Goal: Information Seeking & Learning: Learn about a topic

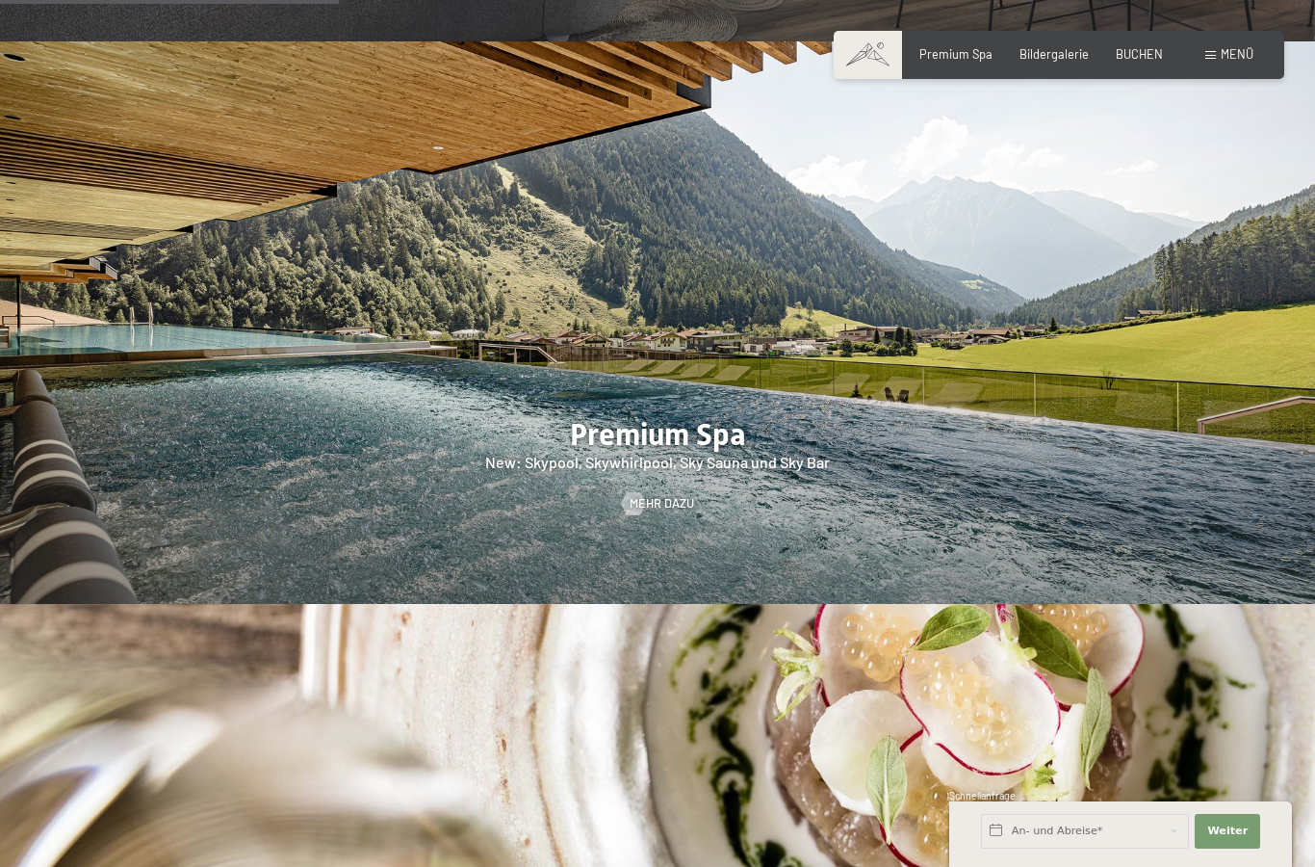
scroll to position [2382, 0]
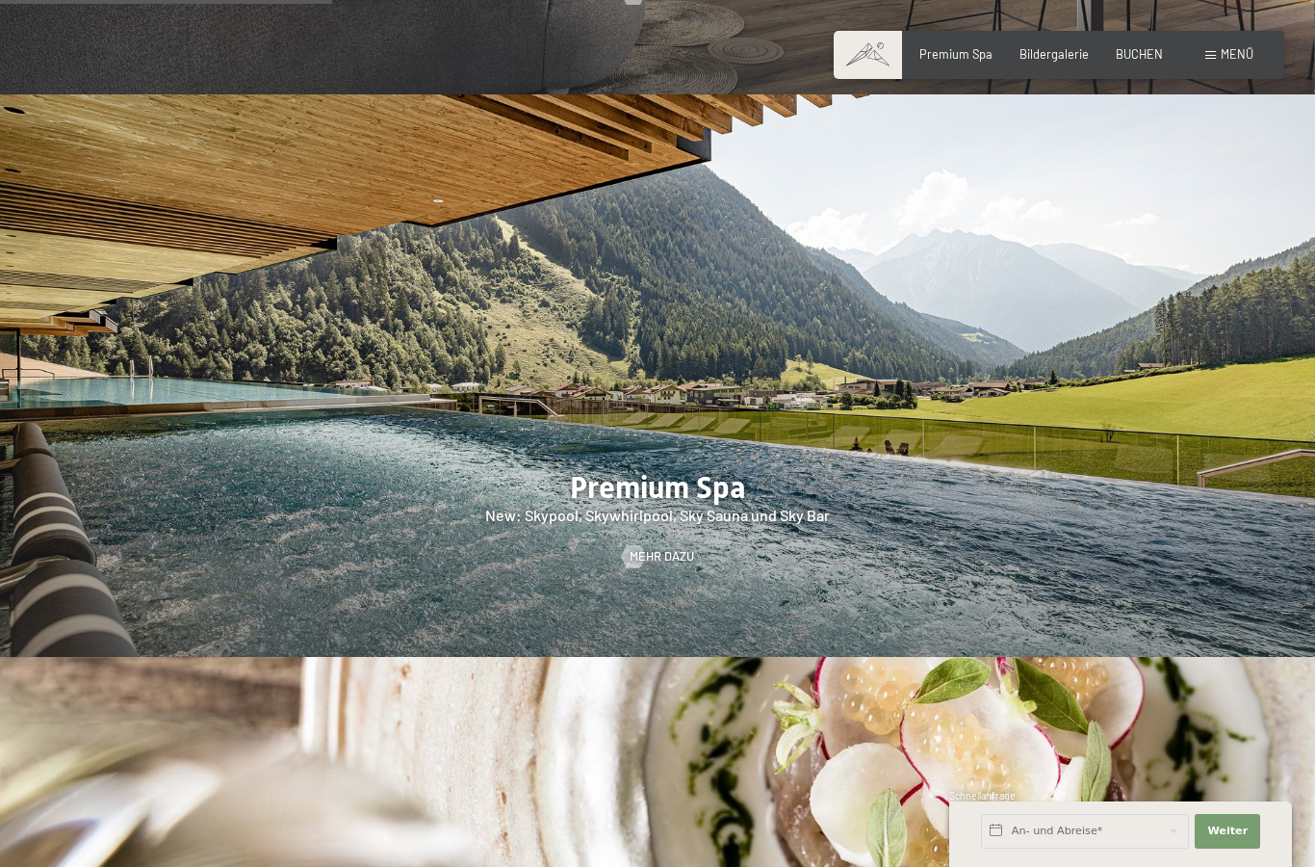
click at [663, 495] on div at bounding box center [657, 375] width 1315 height 563
click at [678, 478] on div at bounding box center [657, 375] width 1315 height 563
click at [671, 548] on span "Mehr dazu" at bounding box center [681, 556] width 65 height 17
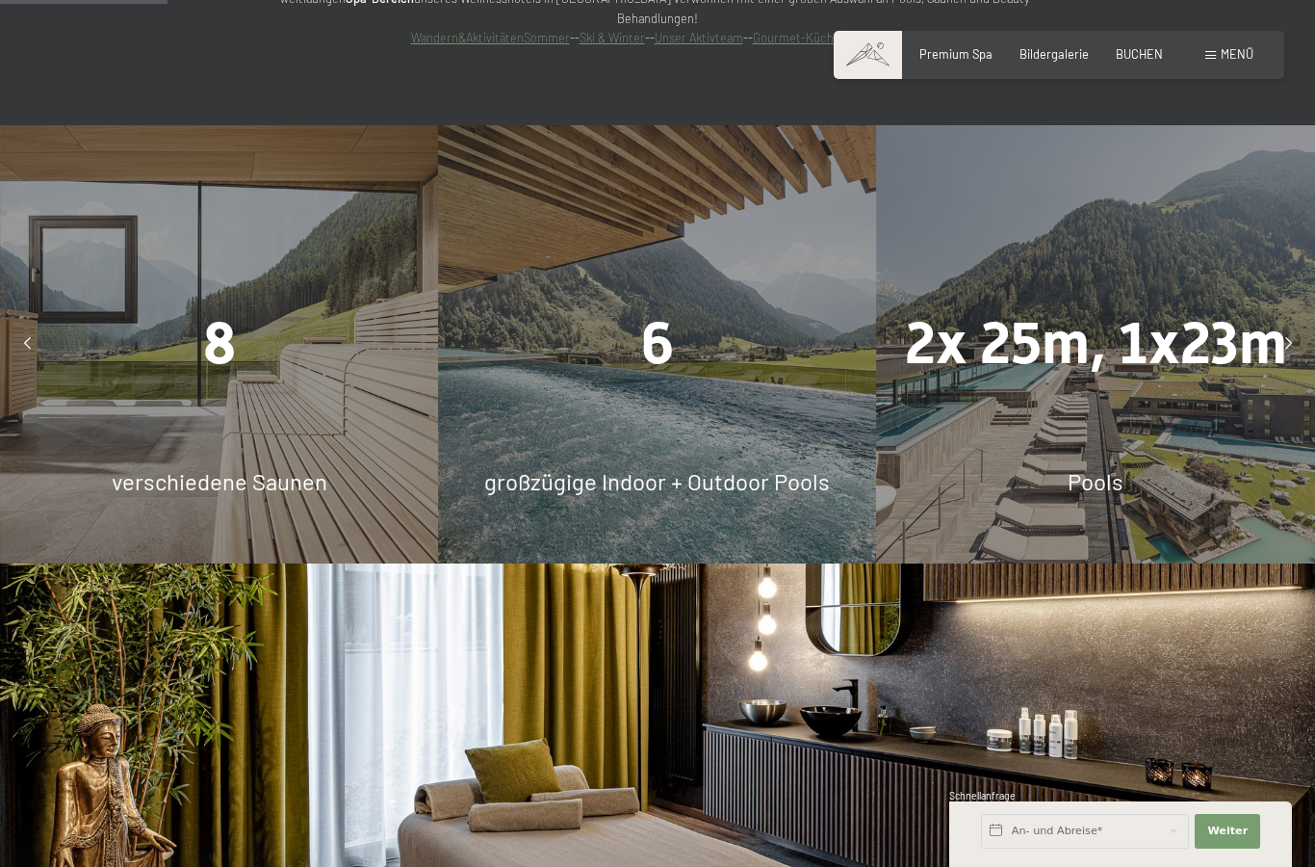
scroll to position [1514, 0]
click at [298, 403] on div "8 verschiedene Saunen" at bounding box center [219, 344] width 438 height 438
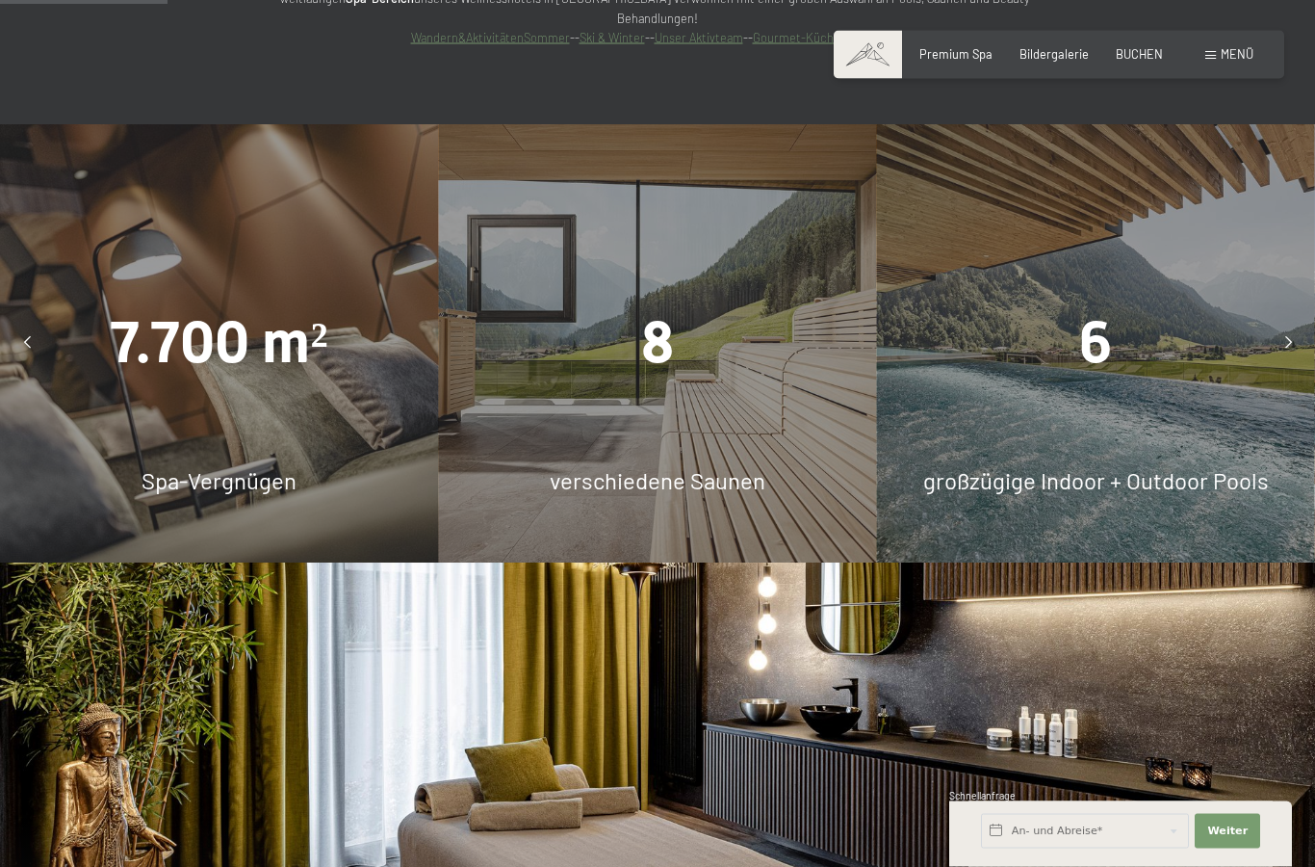
click at [438, 385] on div "8" at bounding box center [657, 344] width 438 height 82
click at [669, 485] on span "verschiedene Saunen" at bounding box center [658, 480] width 216 height 28
click at [679, 532] on div "8 verschiedene Saunen" at bounding box center [657, 343] width 438 height 438
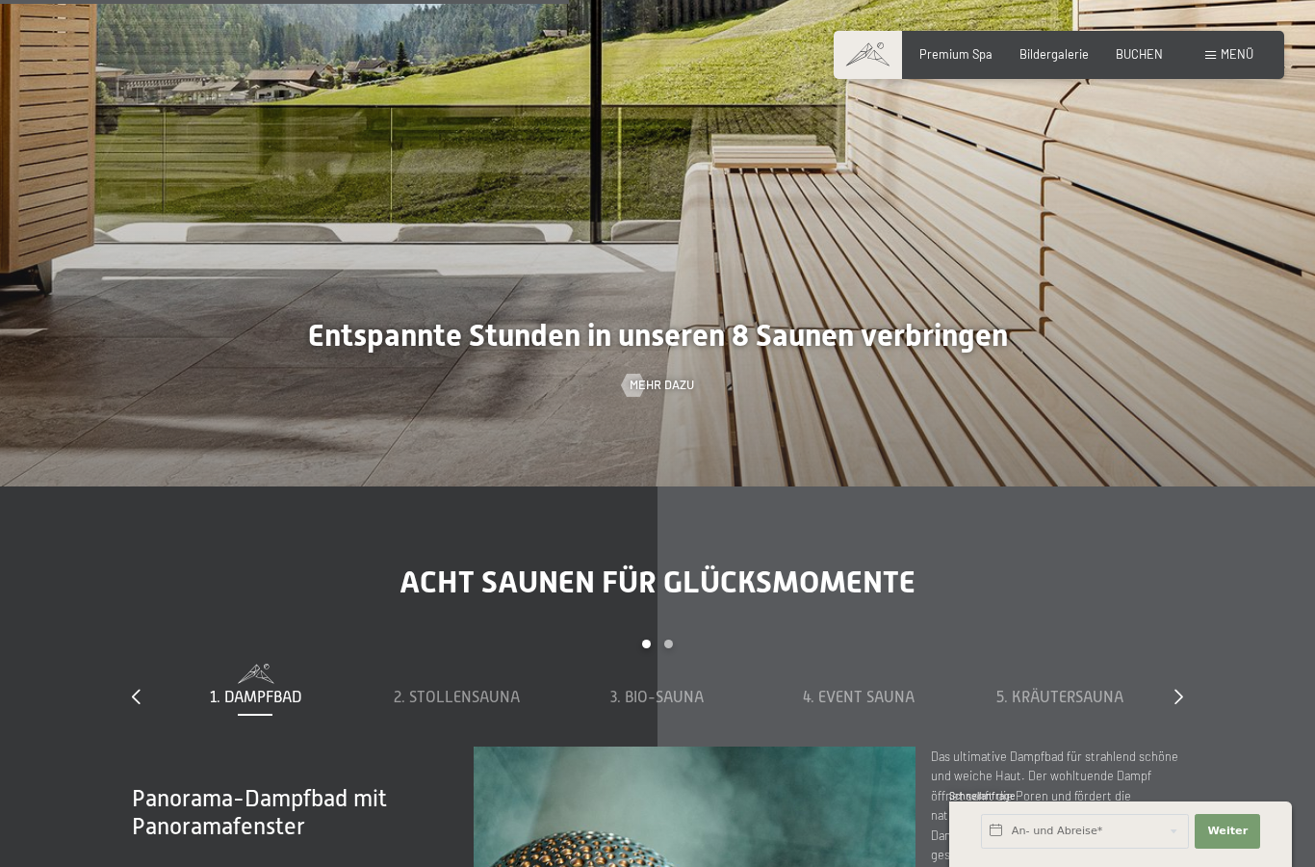
scroll to position [5264, 0]
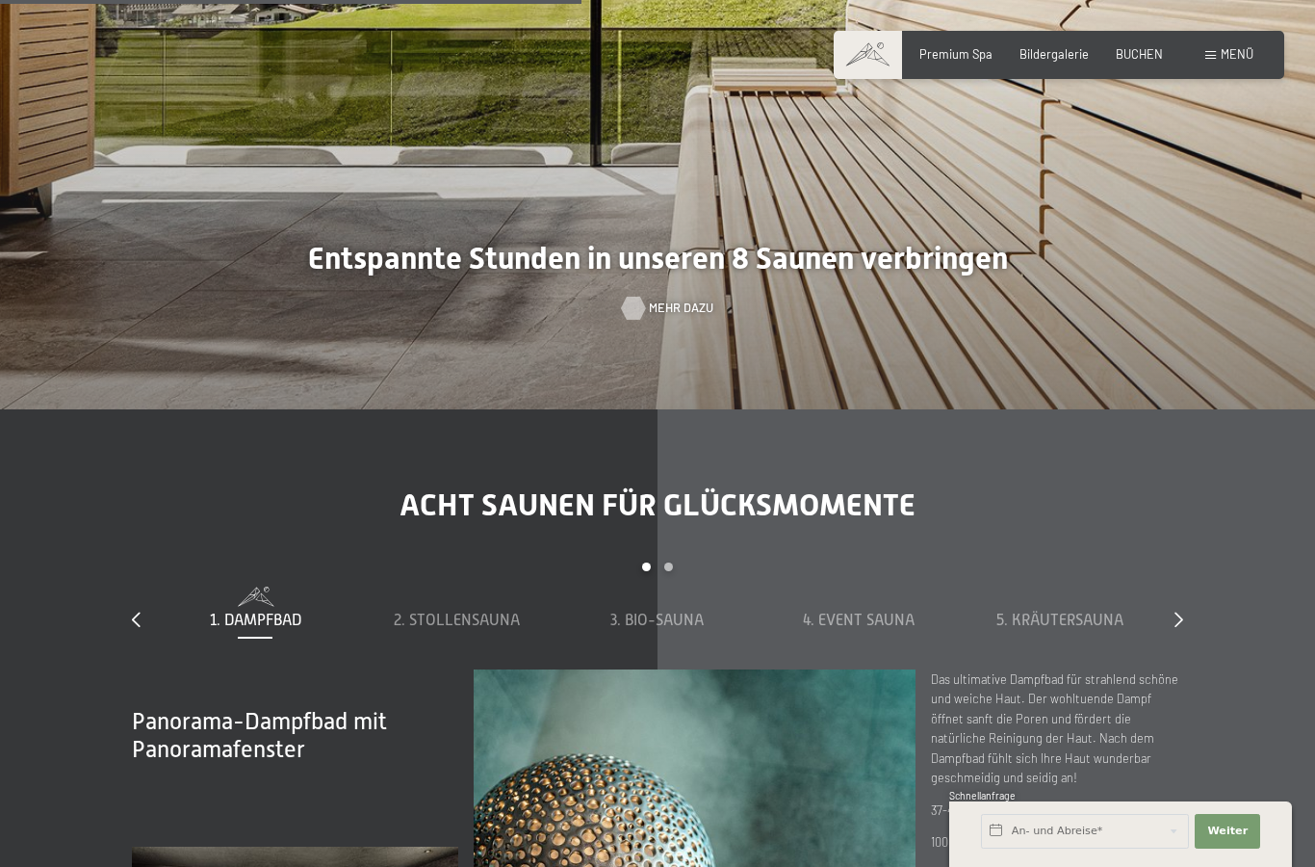
click at [671, 317] on span "Mehr dazu" at bounding box center [681, 307] width 65 height 17
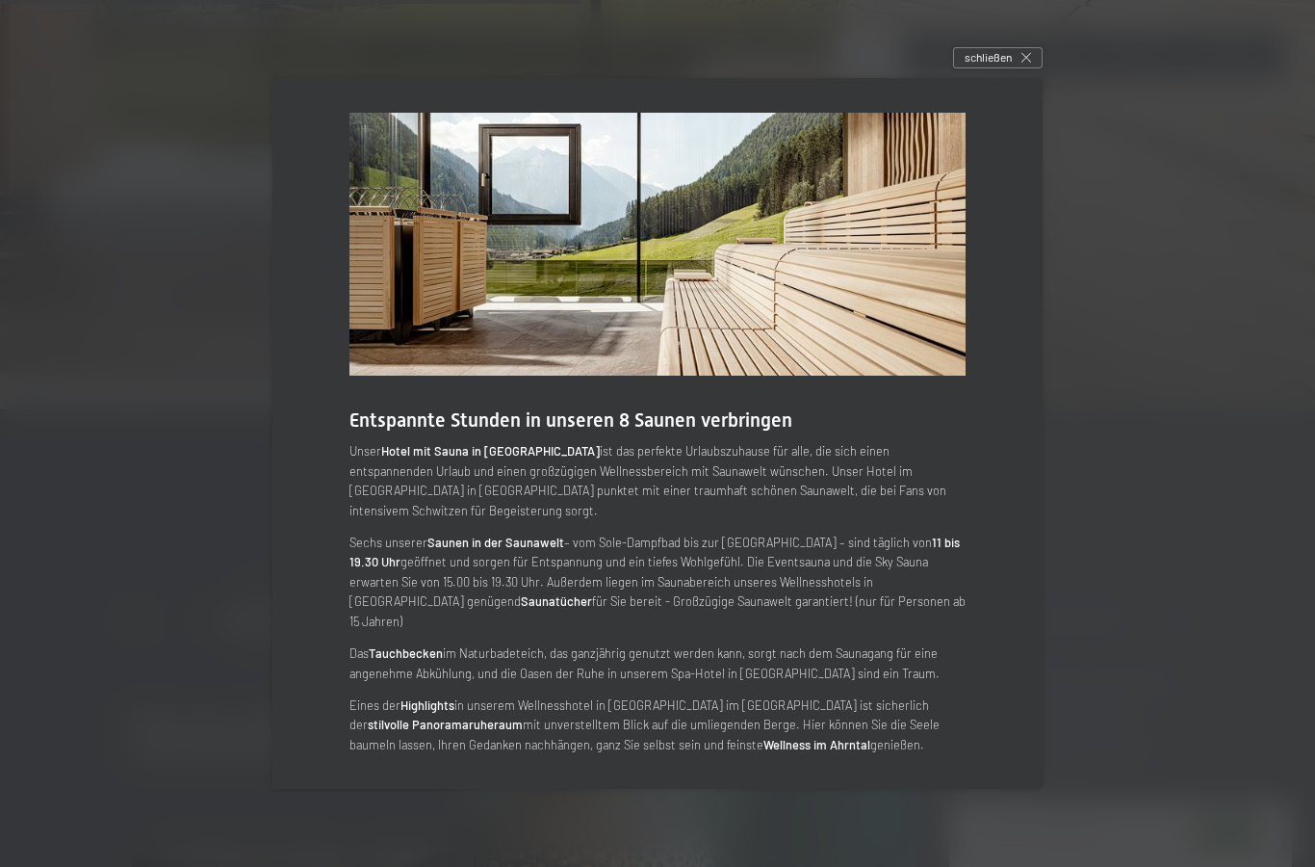
click at [513, 550] on strong "Saunen in der Saunawelt" at bounding box center [496, 541] width 137 height 15
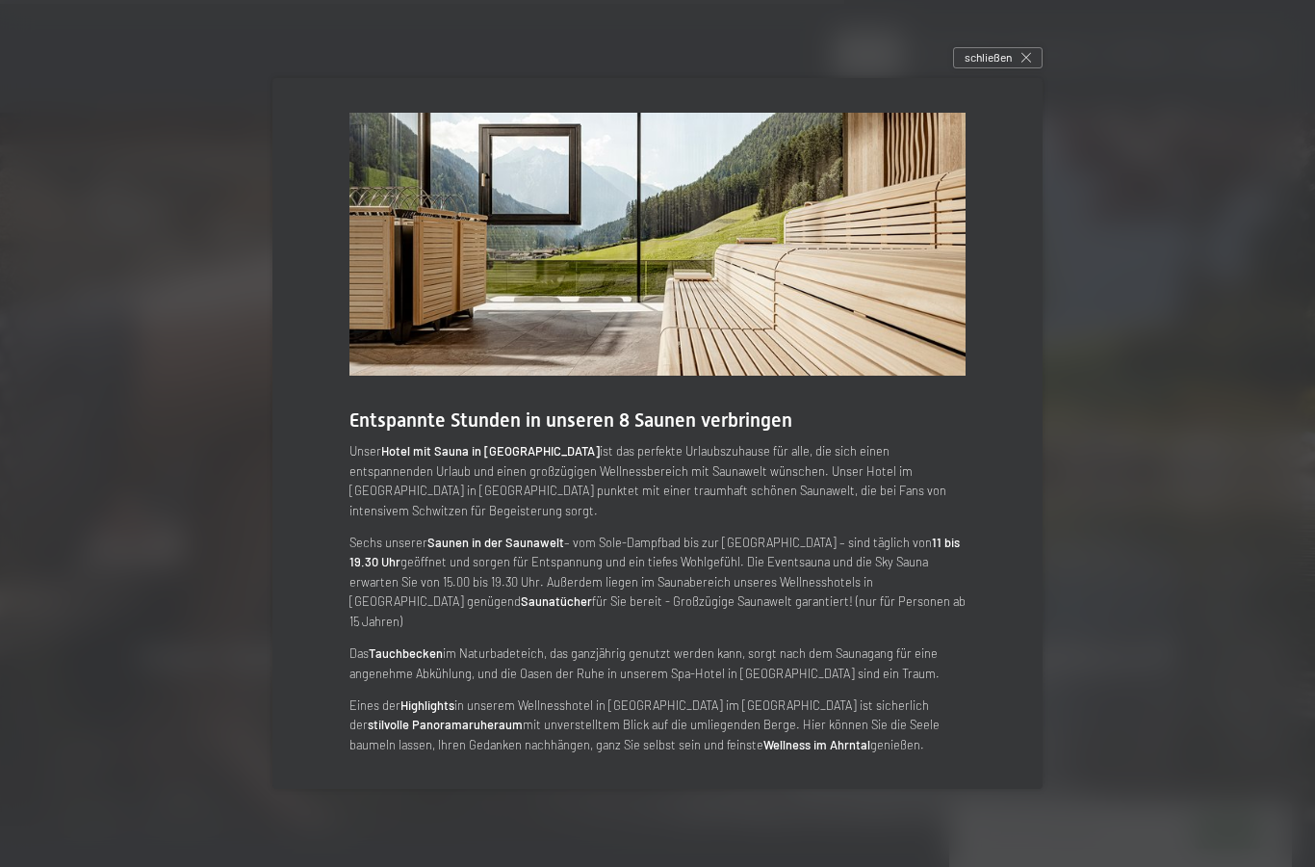
scroll to position [6697, 0]
click at [1021, 68] on div "schließen" at bounding box center [998, 57] width 90 height 21
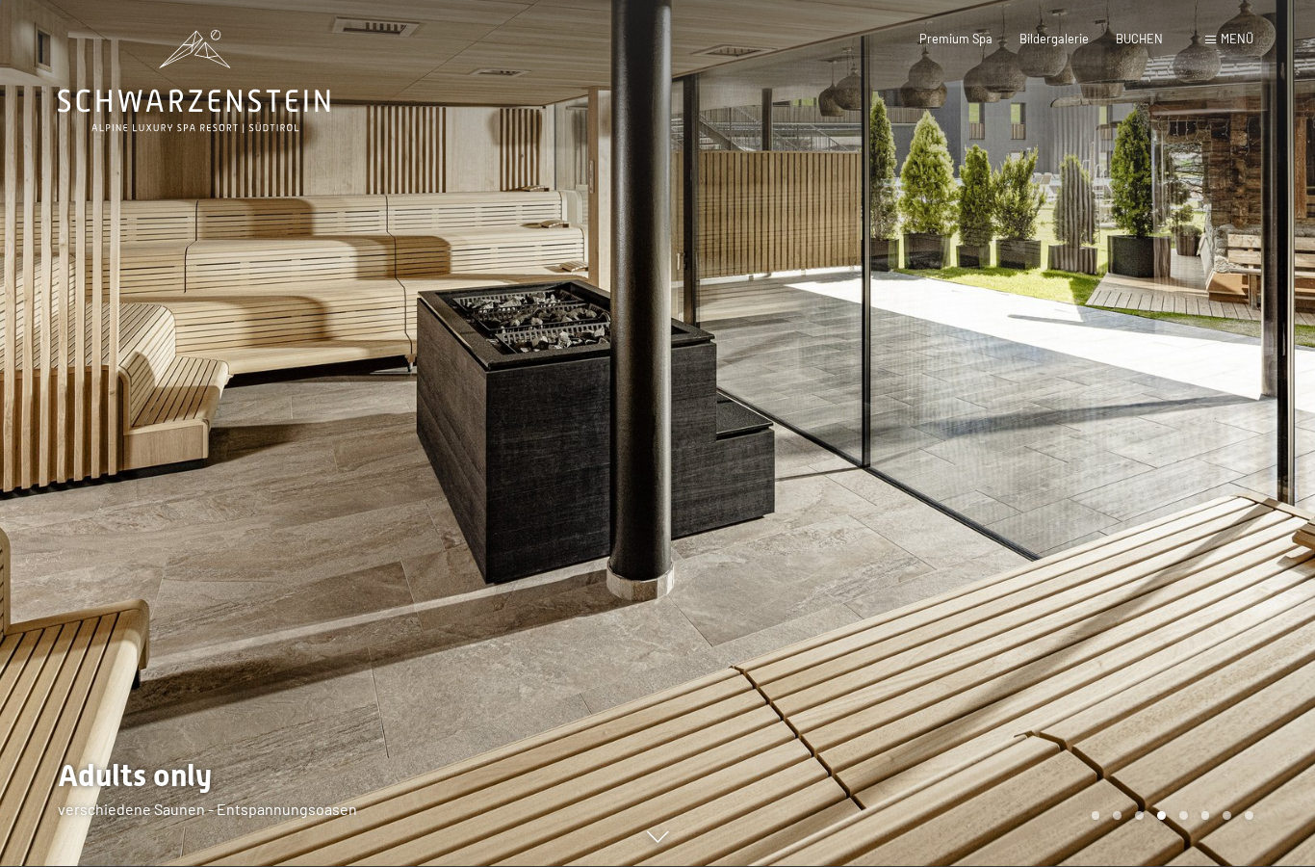
scroll to position [0, 0]
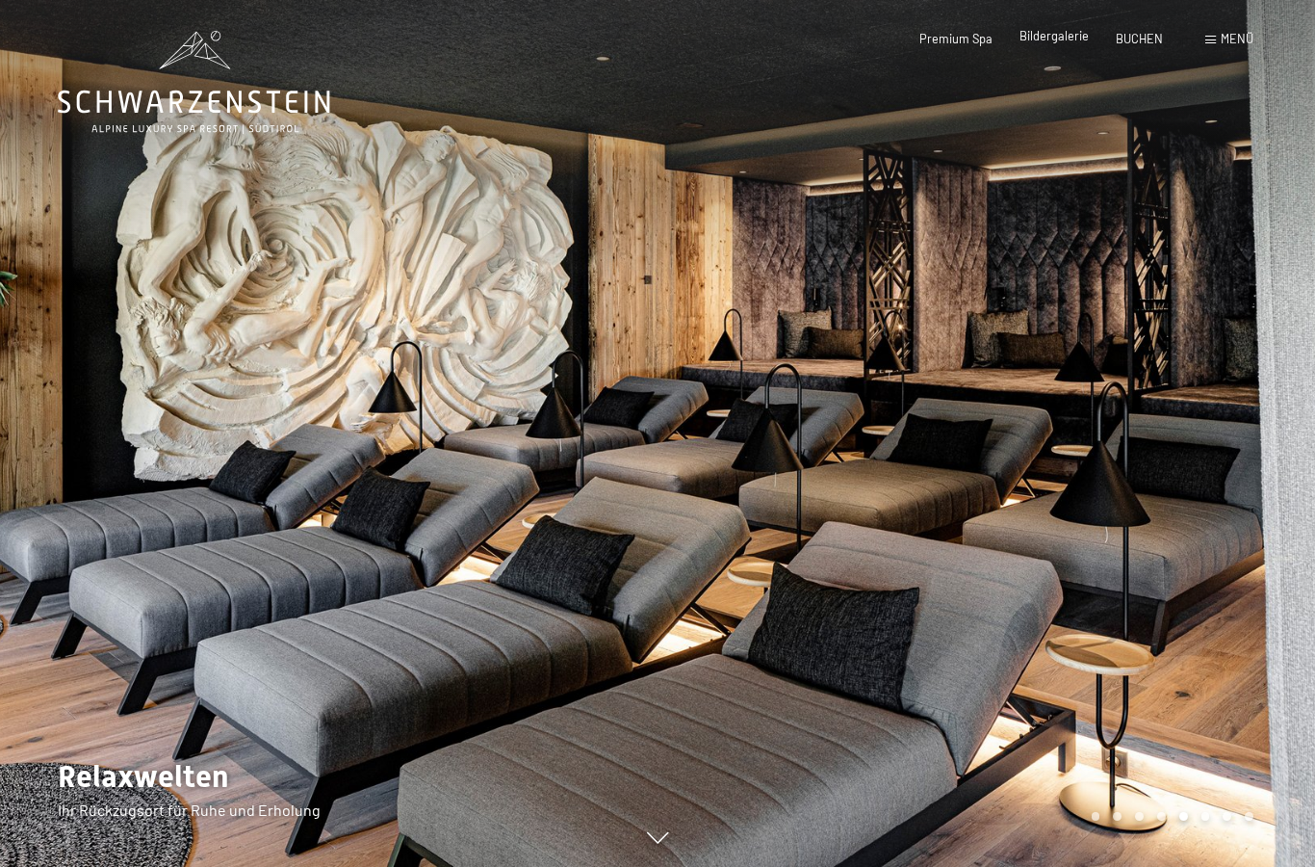
click at [1050, 43] on span "Bildergalerie" at bounding box center [1054, 35] width 69 height 15
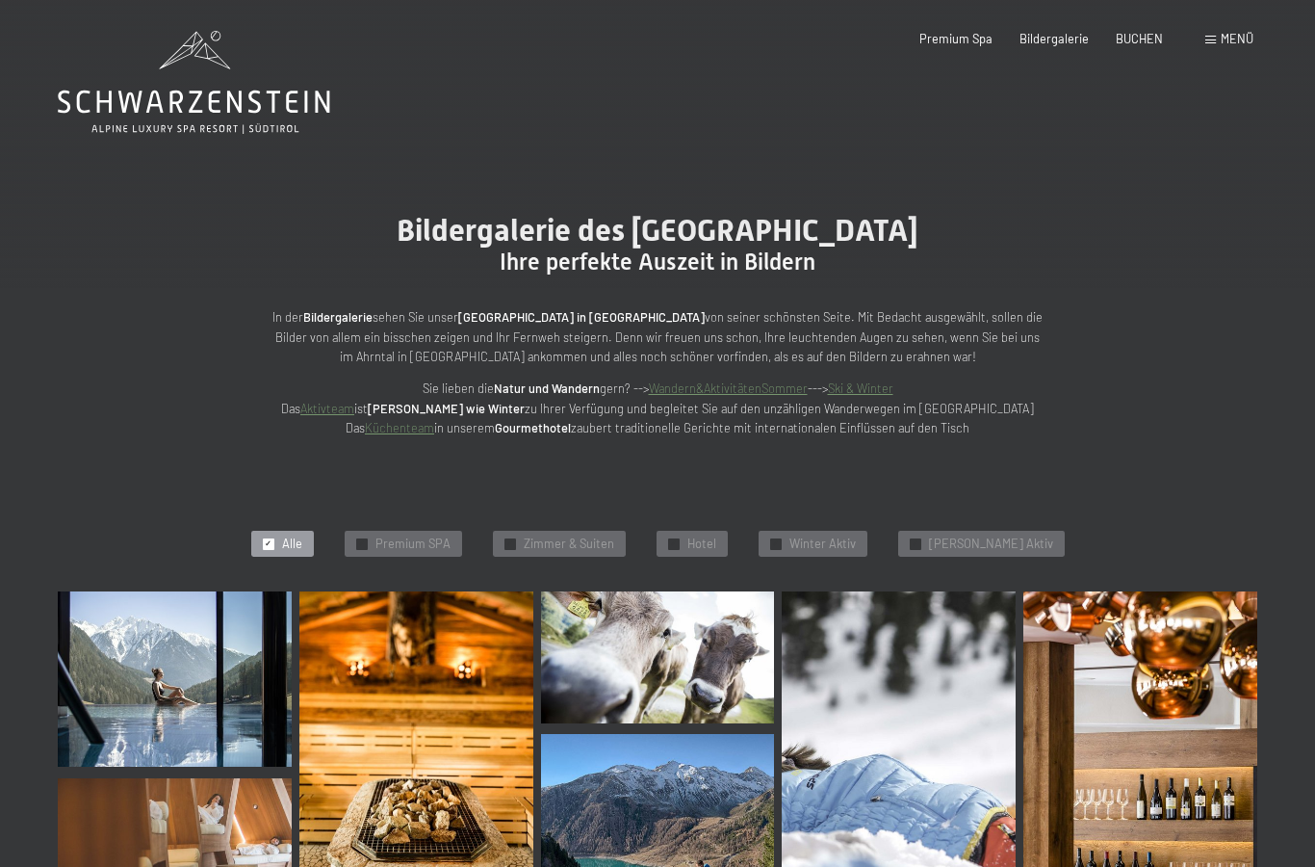
click at [233, 695] on img at bounding box center [175, 678] width 234 height 175
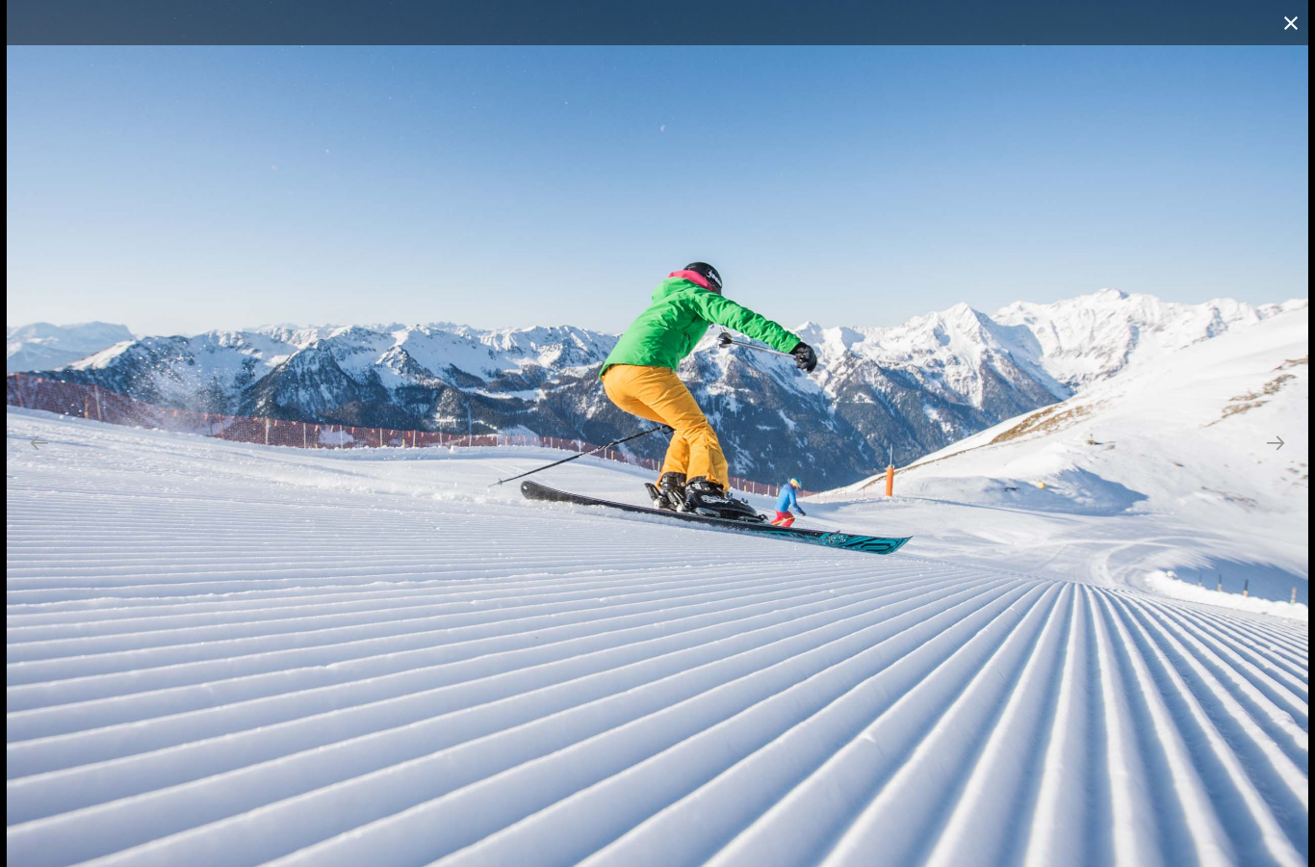
click at [1294, 39] on button "Close gallery" at bounding box center [1291, 22] width 48 height 45
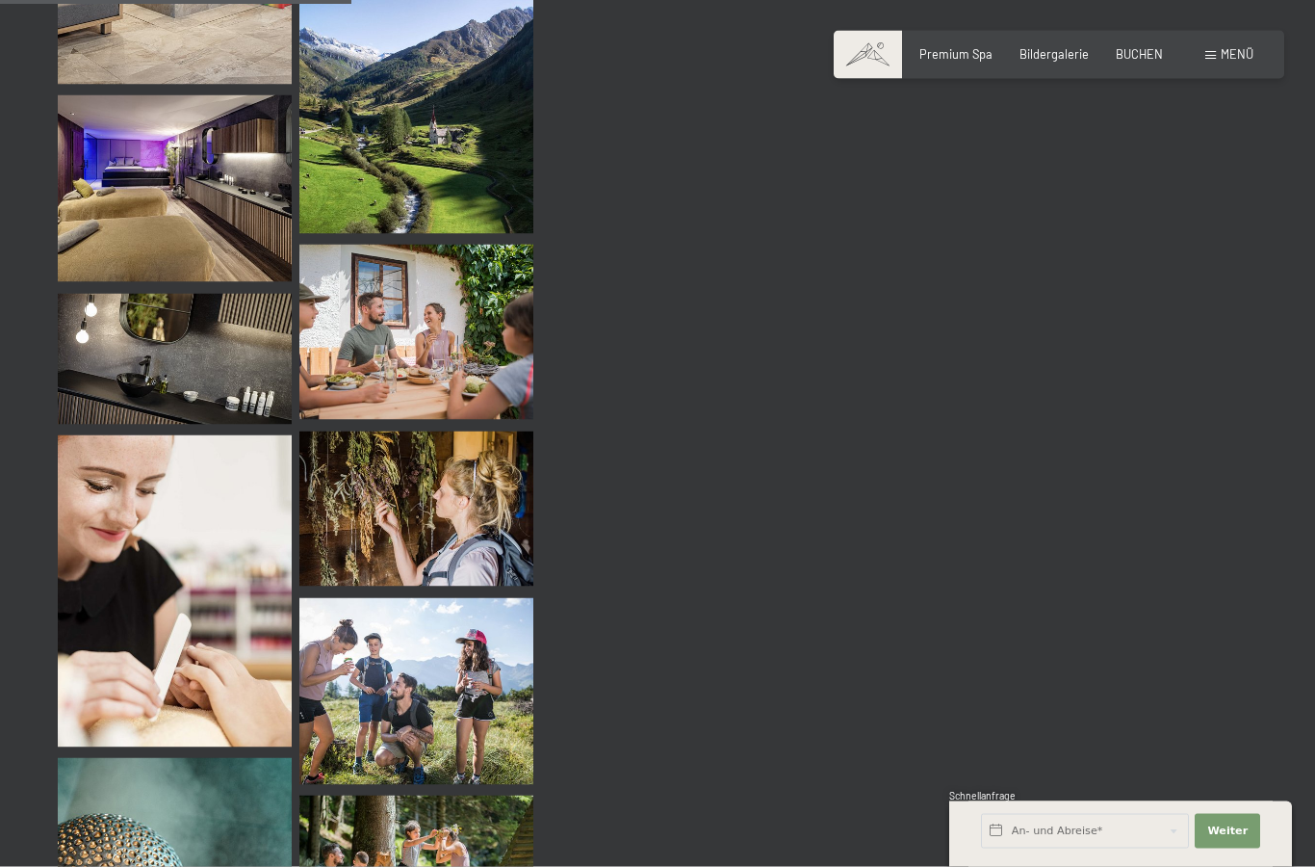
scroll to position [4790, 0]
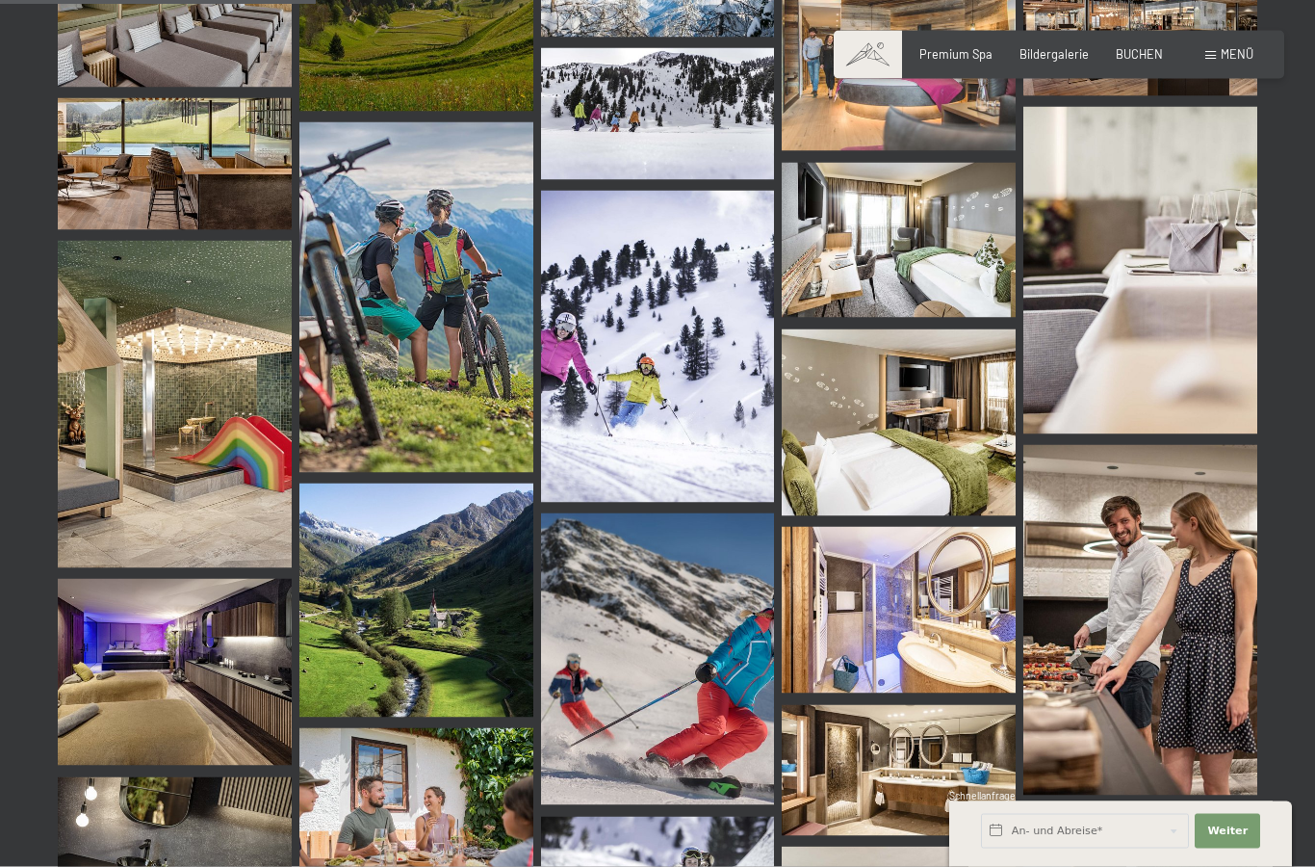
click at [915, 605] on img at bounding box center [899, 610] width 234 height 167
